Goal: Check status: Check status

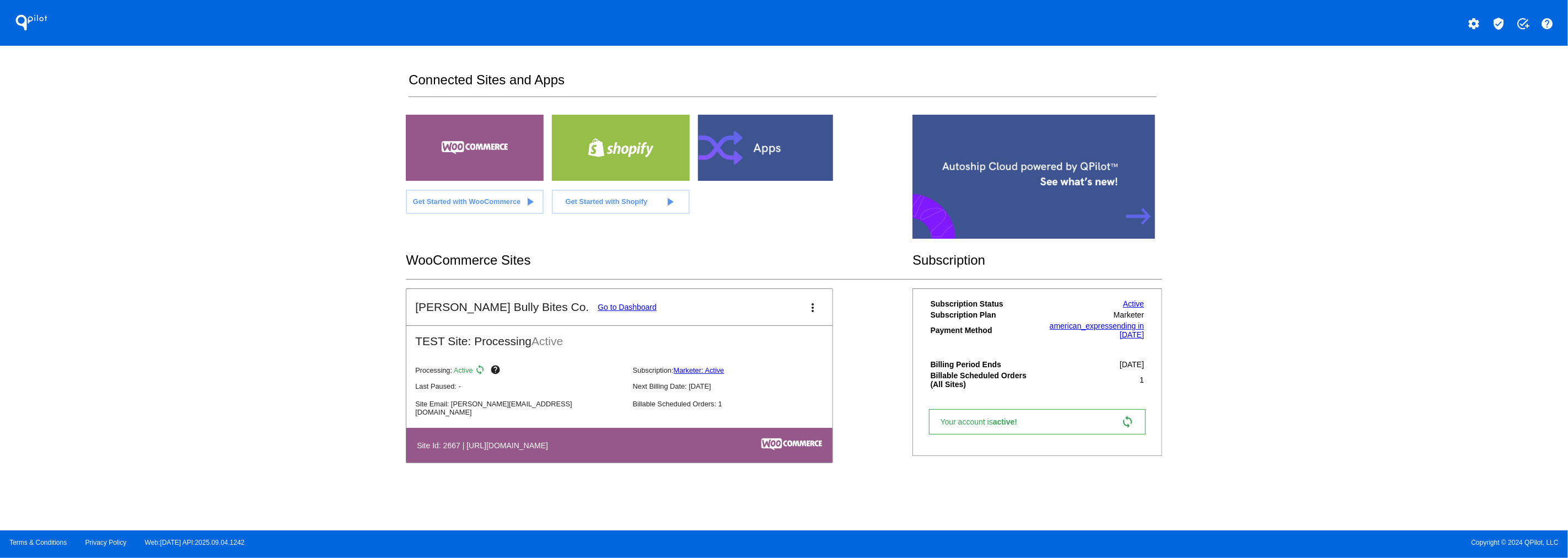
click at [598, 306] on link "Go to Dashboard" at bounding box center [627, 307] width 59 height 9
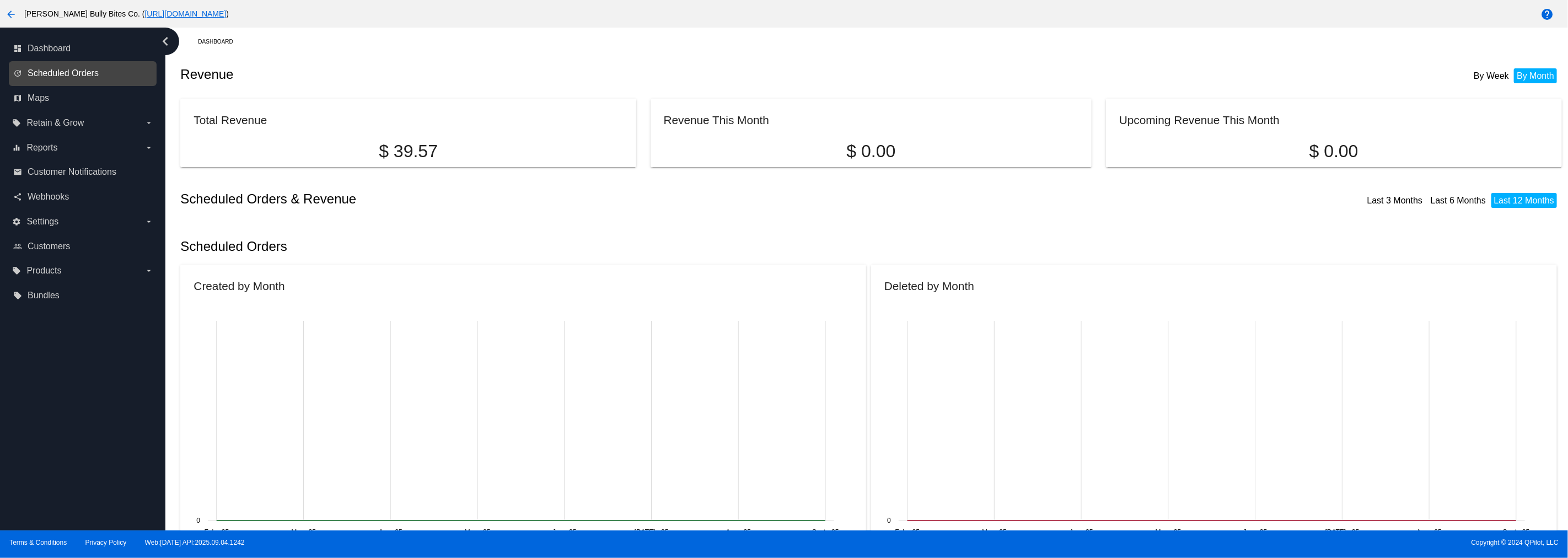
click at [66, 75] on span "Scheduled Orders" at bounding box center [62, 73] width 71 height 10
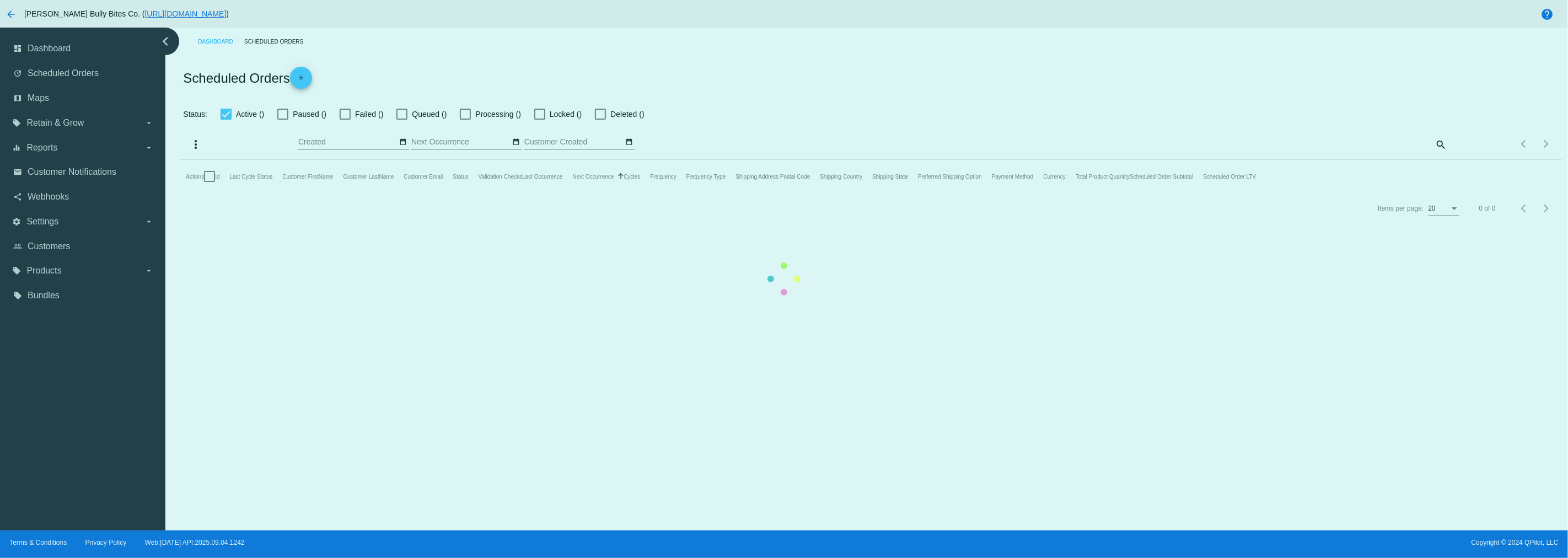
checkbox input "true"
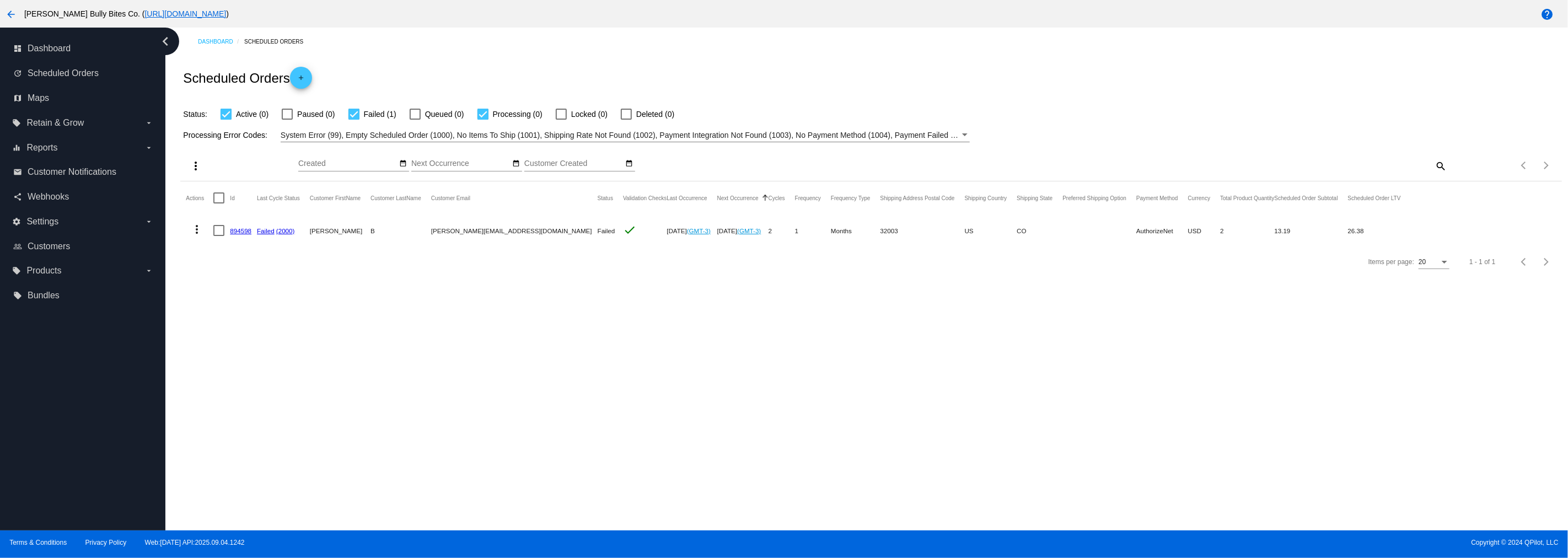
click at [236, 228] on link "894598" at bounding box center [240, 230] width 22 height 7
